Goal: Check status

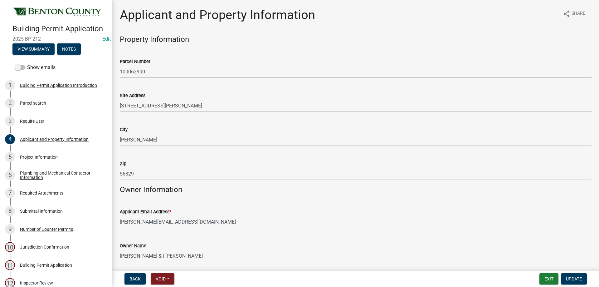
scroll to position [543, 0]
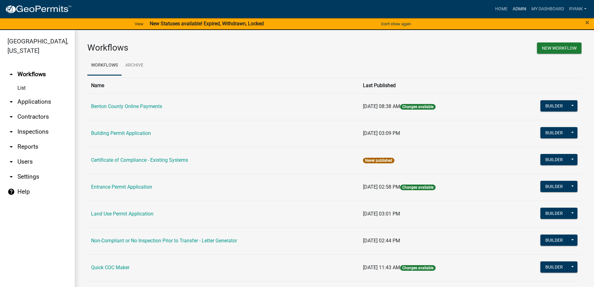
click at [520, 4] on link "Admin" at bounding box center [519, 9] width 19 height 12
click at [33, 101] on link "arrow_drop_down Applications" at bounding box center [37, 101] width 75 height 15
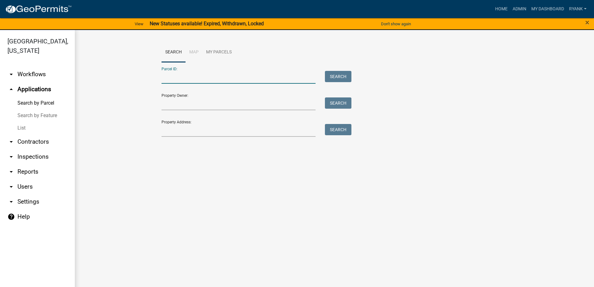
click at [194, 79] on input "Parcel ID:" at bounding box center [239, 77] width 154 height 13
click at [164, 108] on input "Property Owner:" at bounding box center [239, 103] width 154 height 13
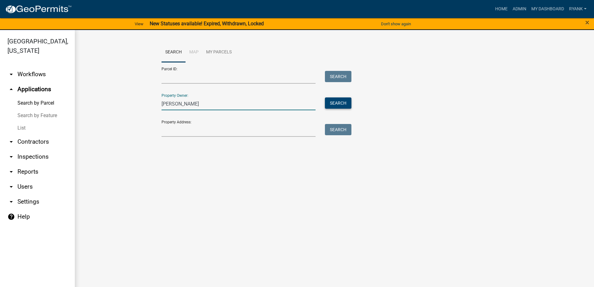
type input "duane gill"
click at [337, 99] on button "Search" at bounding box center [338, 102] width 27 height 11
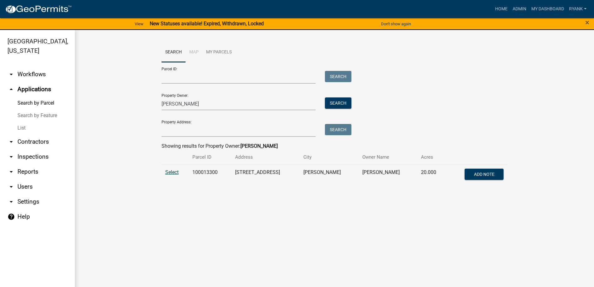
click at [177, 170] on span "Select" at bounding box center [171, 172] width 13 height 6
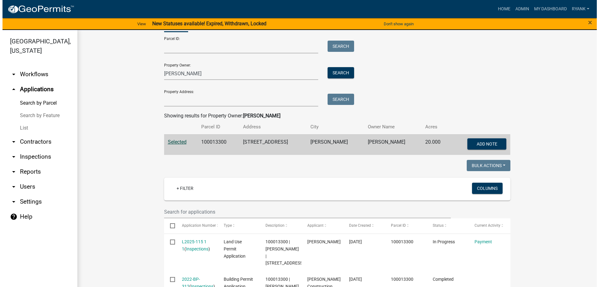
scroll to position [75, 0]
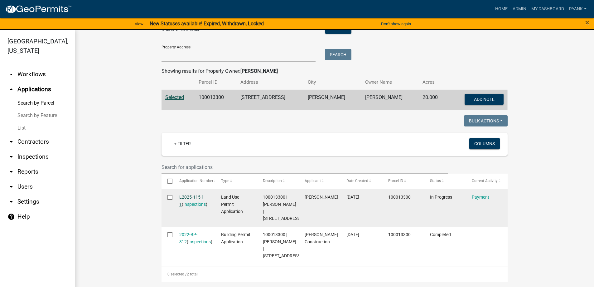
click at [194, 195] on link "L2025-115 1 1" at bounding box center [191, 200] width 25 height 12
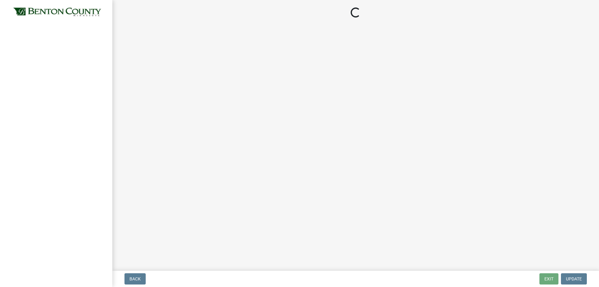
select select "3: 3"
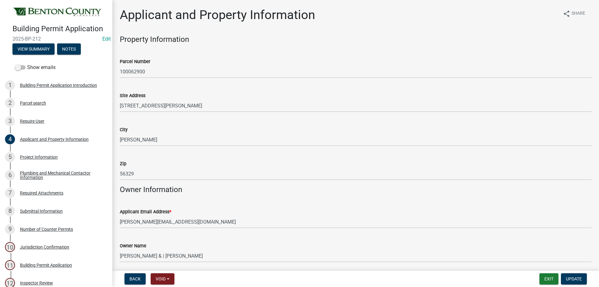
scroll to position [543, 0]
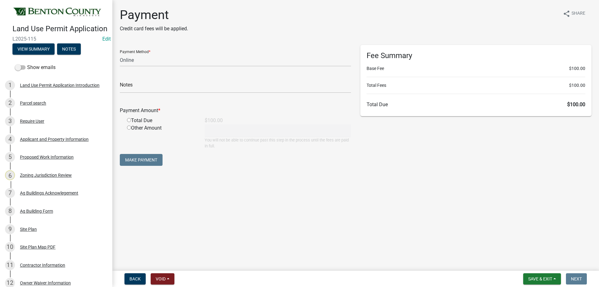
select select "3: 3"
